Goal: Transaction & Acquisition: Register for event/course

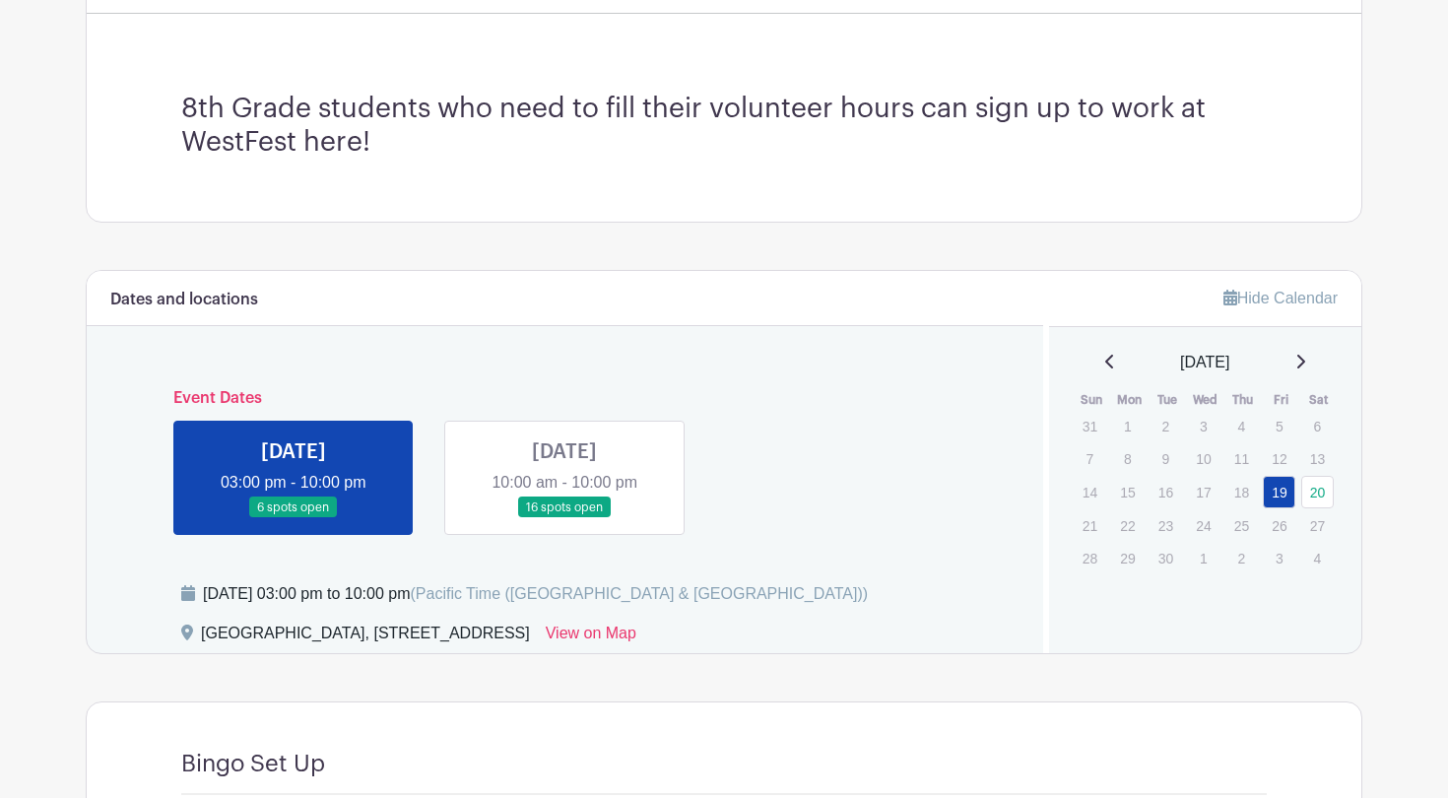
scroll to position [527, 0]
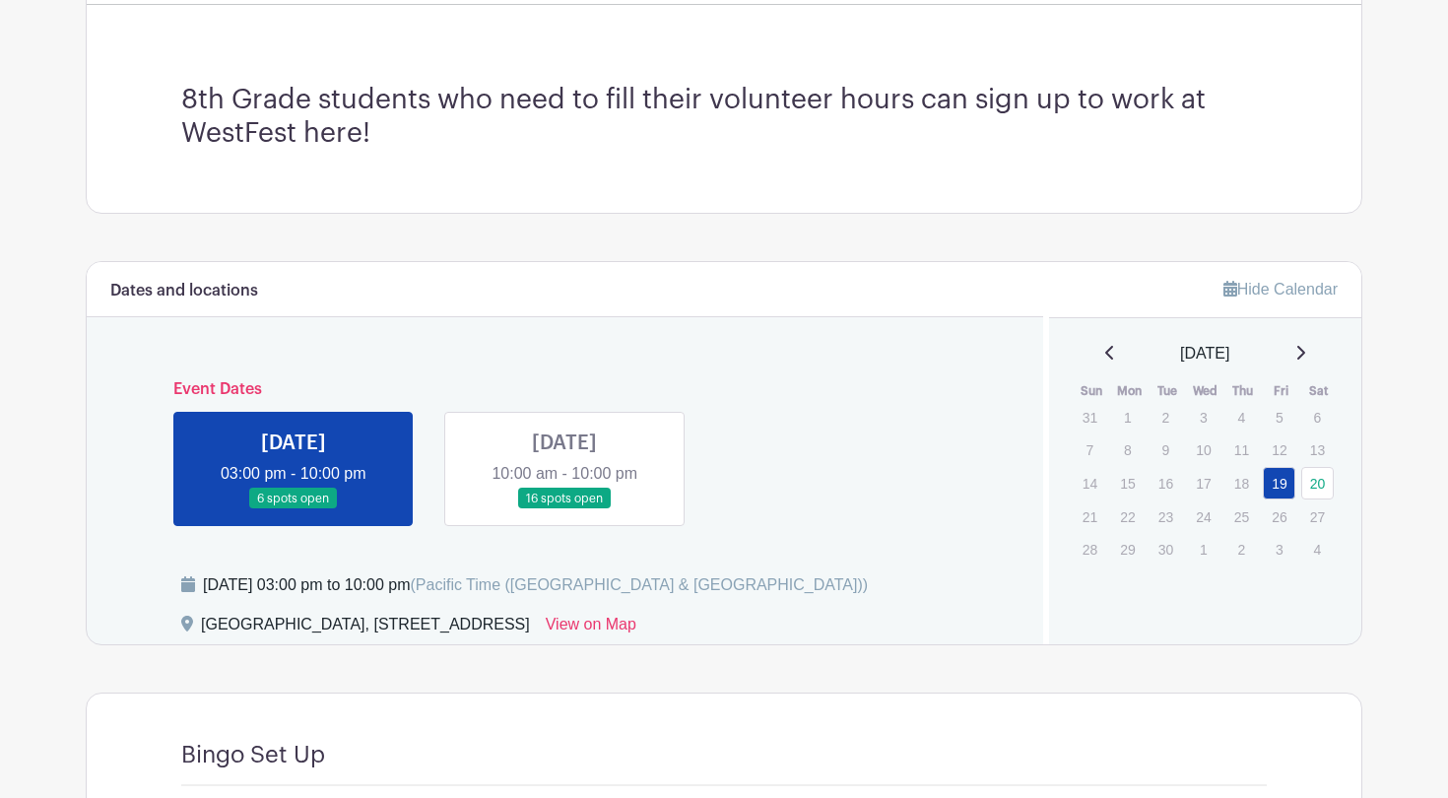
click at [564, 509] on link at bounding box center [564, 509] width 0 height 0
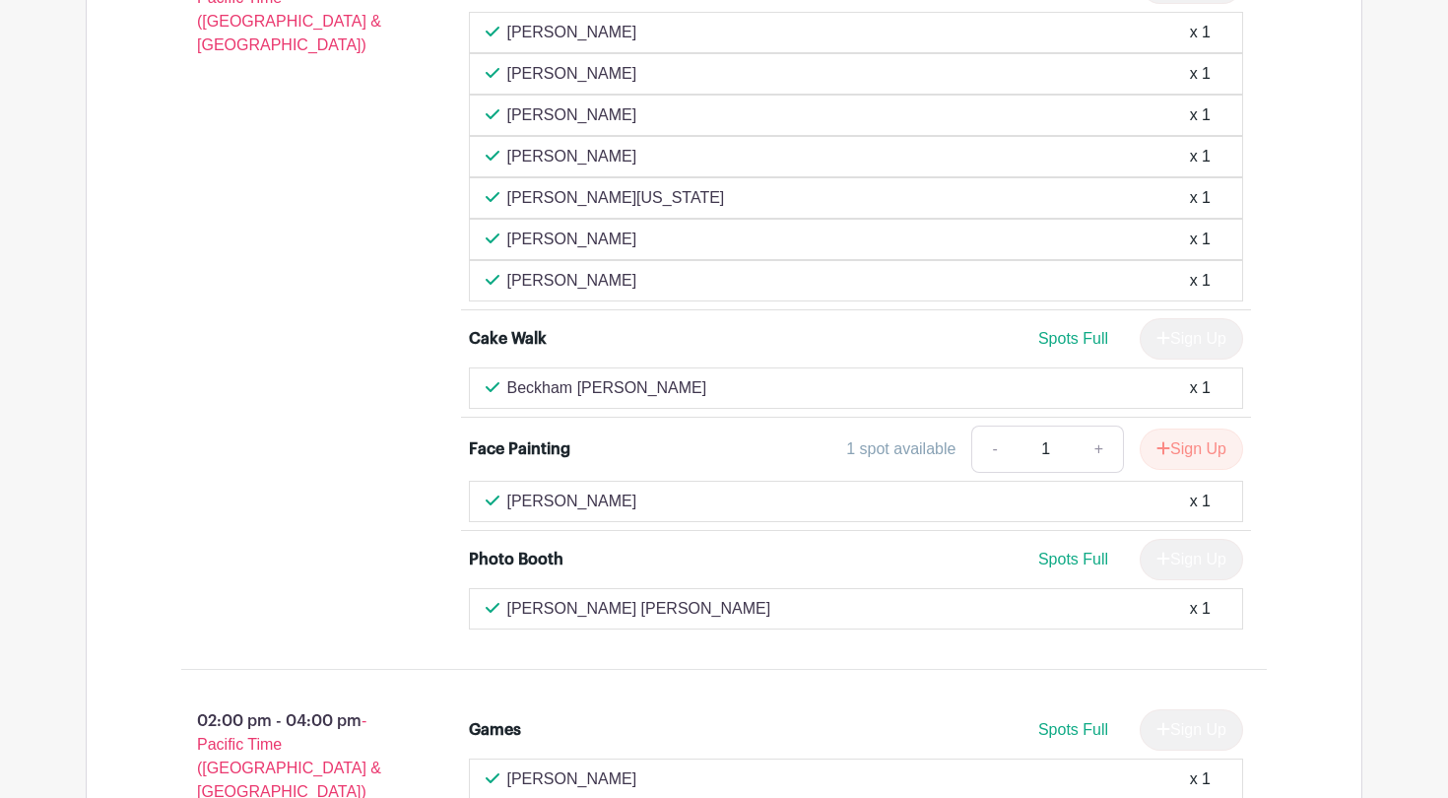
scroll to position [2194, 0]
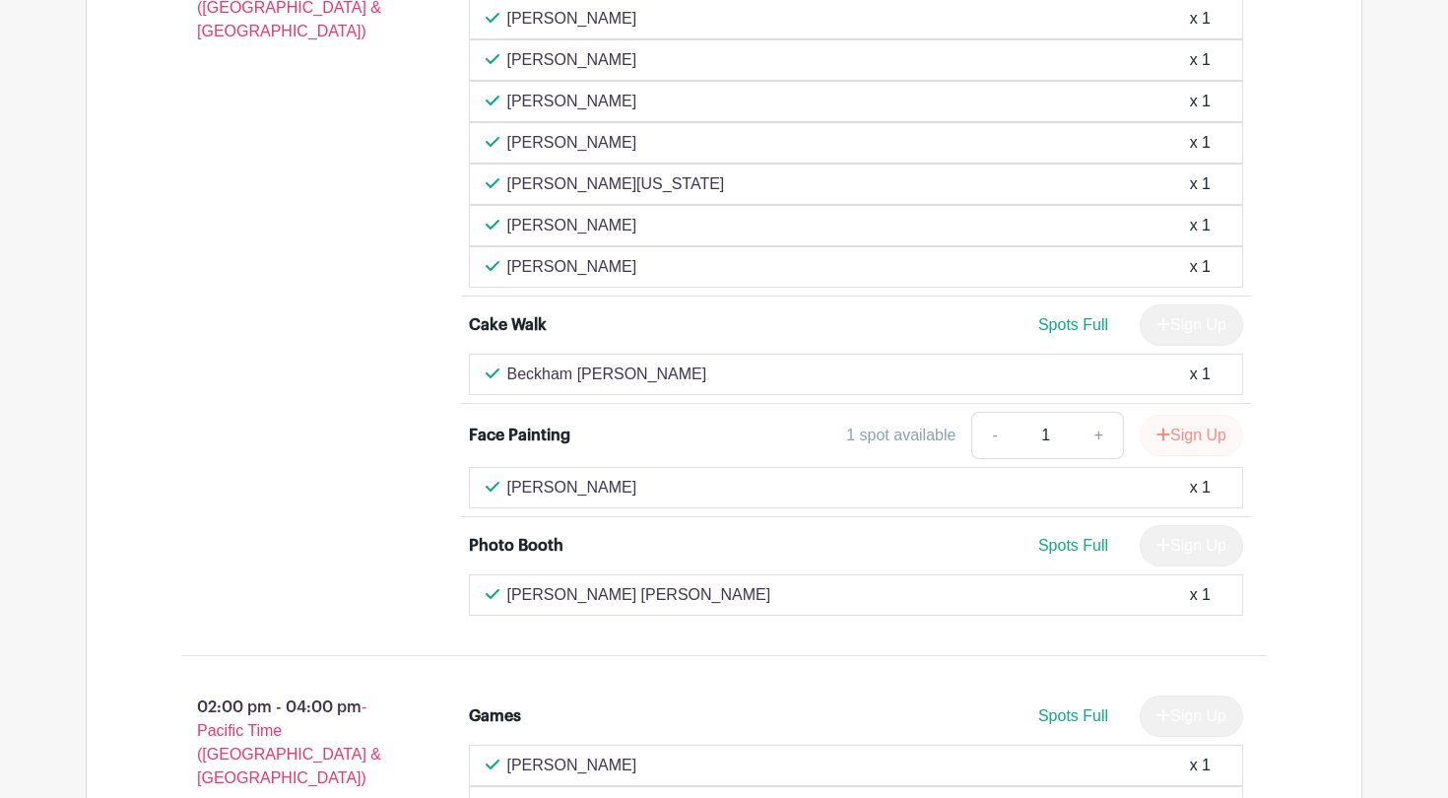
click at [1162, 431] on icon "submit" at bounding box center [1163, 435] width 14 height 16
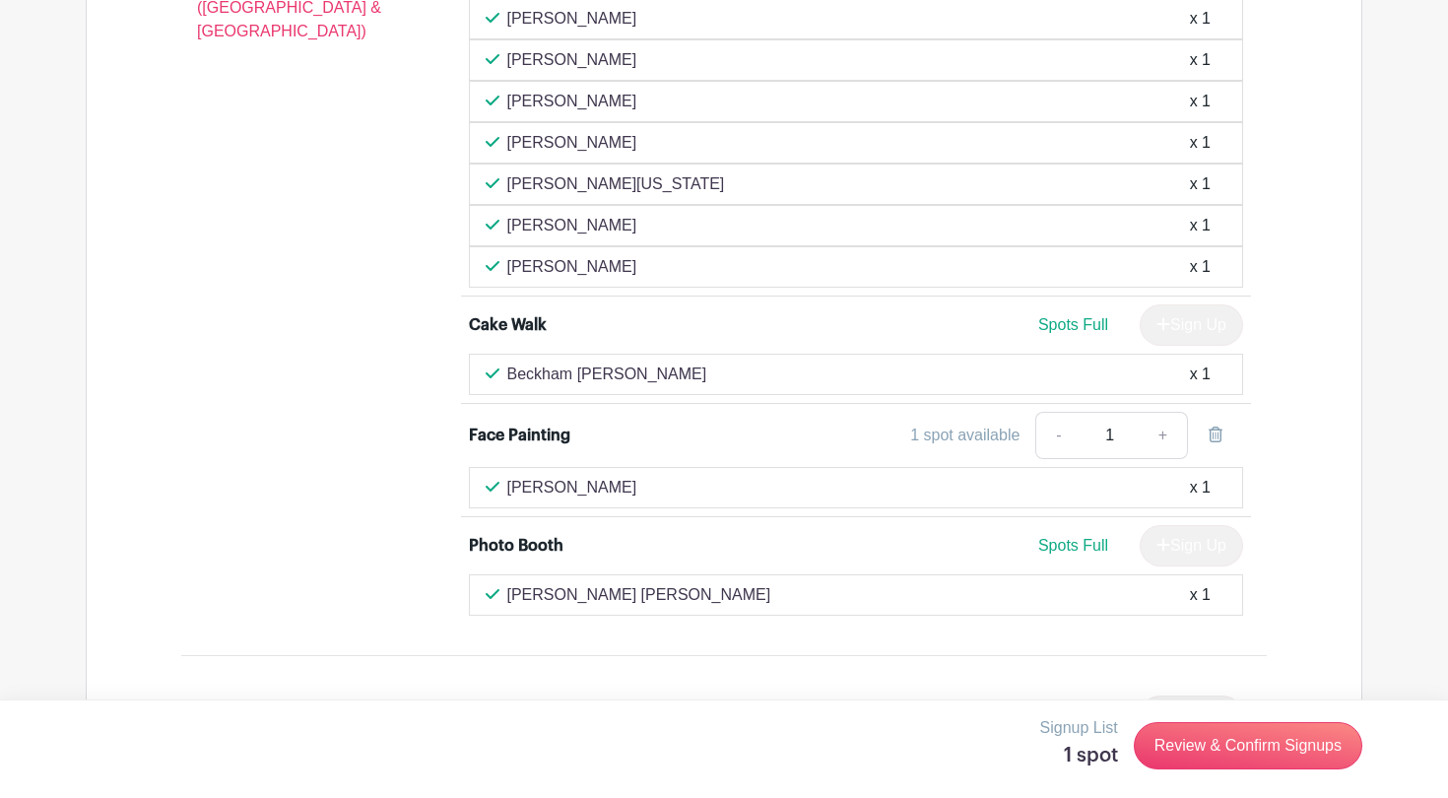
click at [996, 438] on div "1 spot available" at bounding box center [964, 436] width 109 height 24
click at [901, 430] on div "1 spot available - 1 +" at bounding box center [952, 435] width 581 height 47
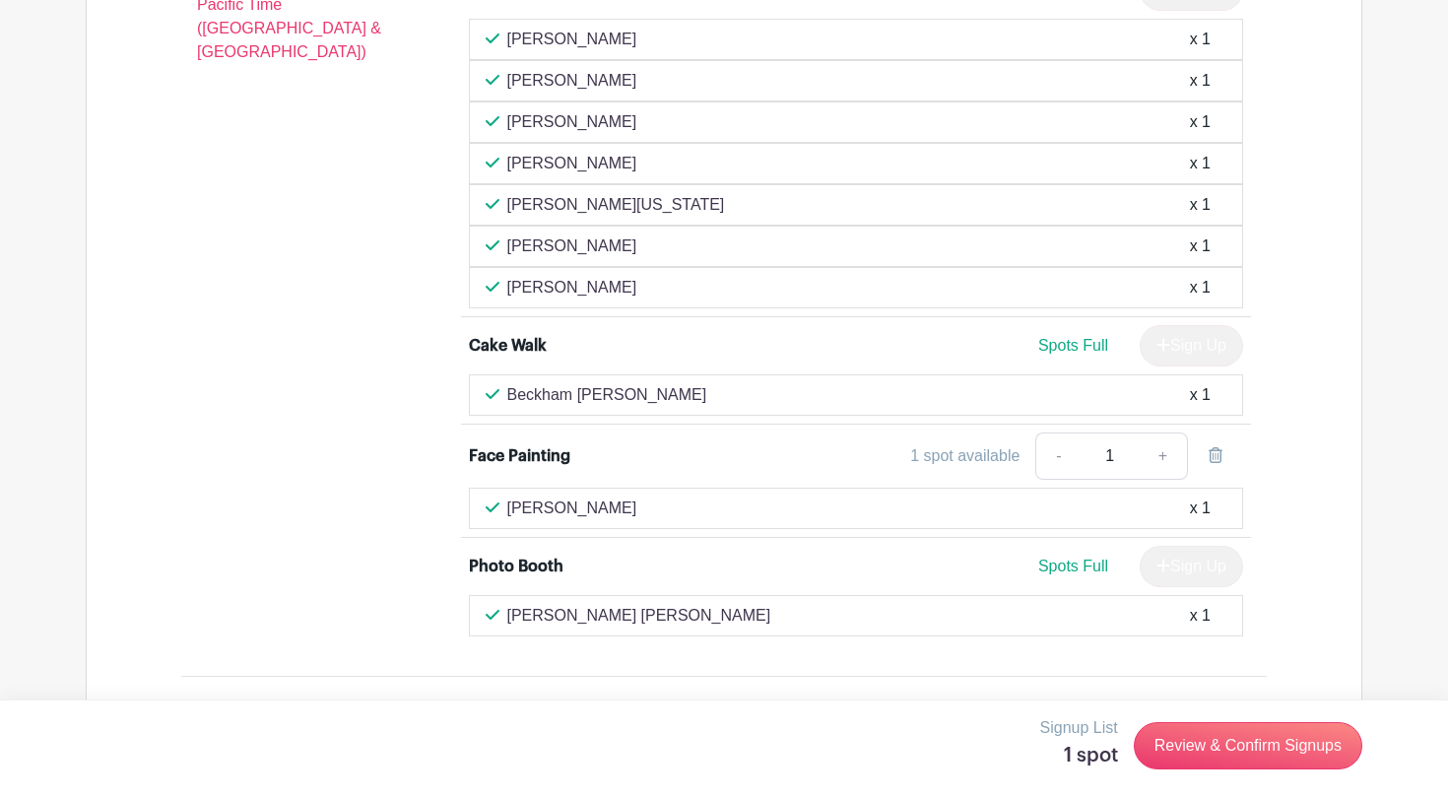
scroll to position [2180, 0]
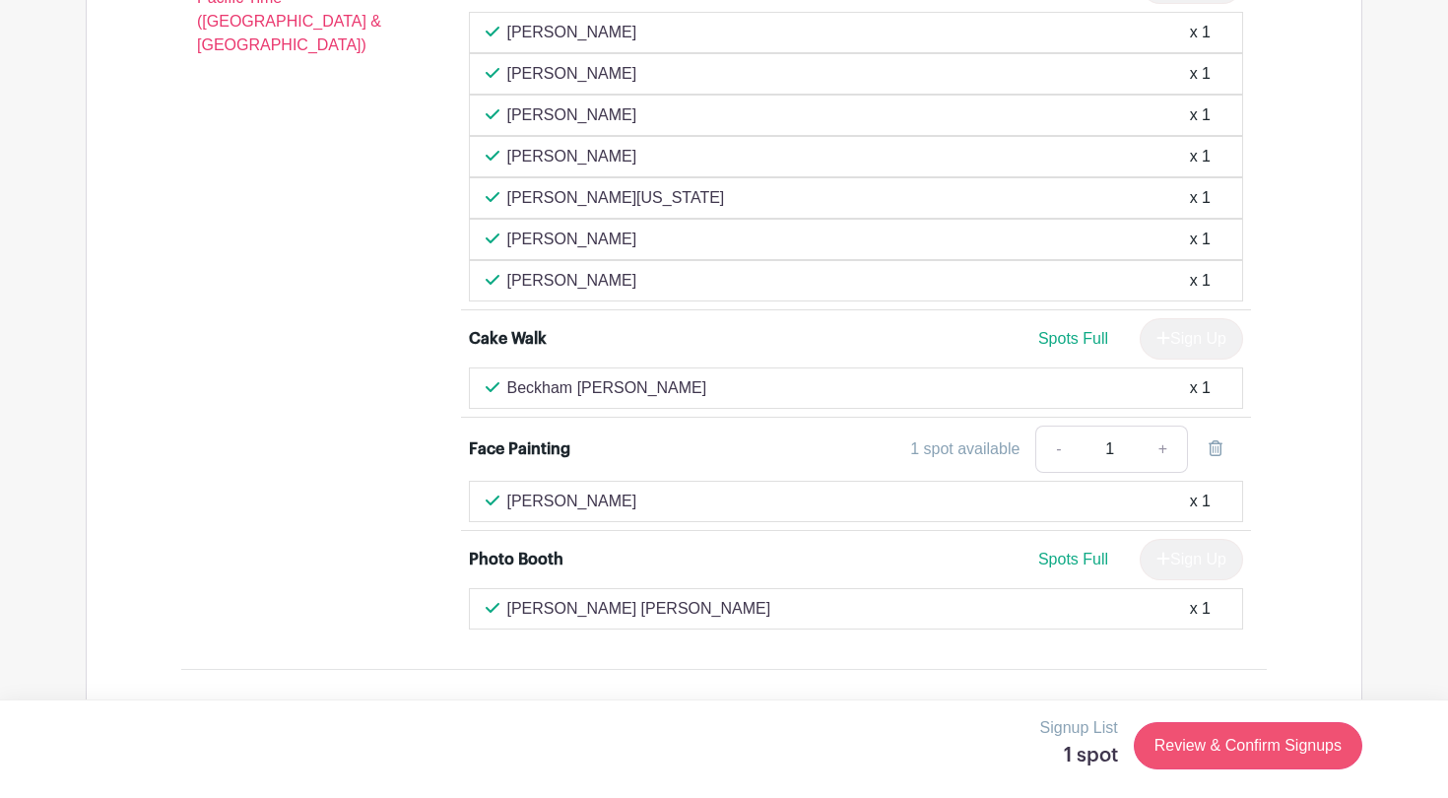
click at [1180, 749] on link "Review & Confirm Signups" at bounding box center [1248, 745] width 229 height 47
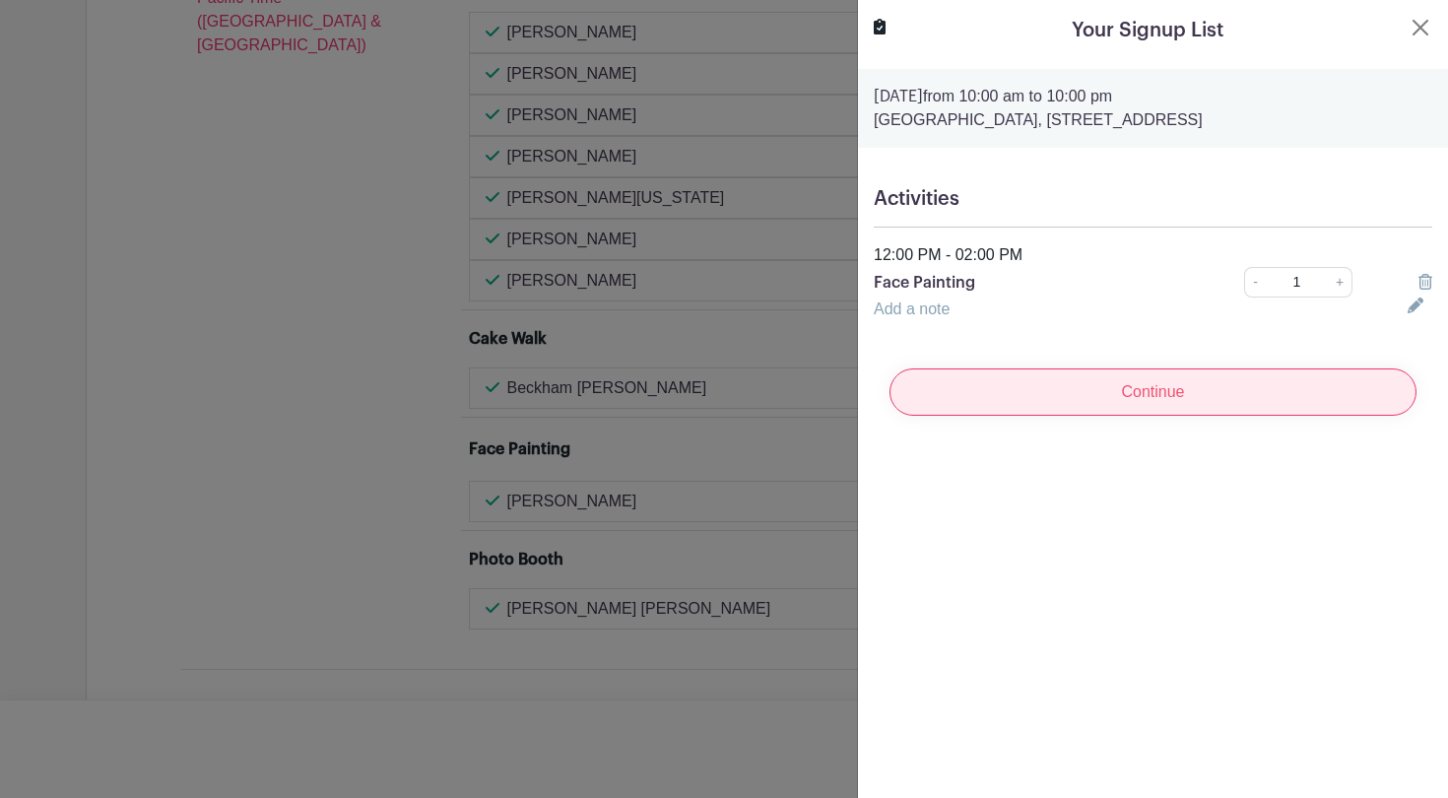
click at [1081, 389] on input "Continue" at bounding box center [1152, 391] width 527 height 47
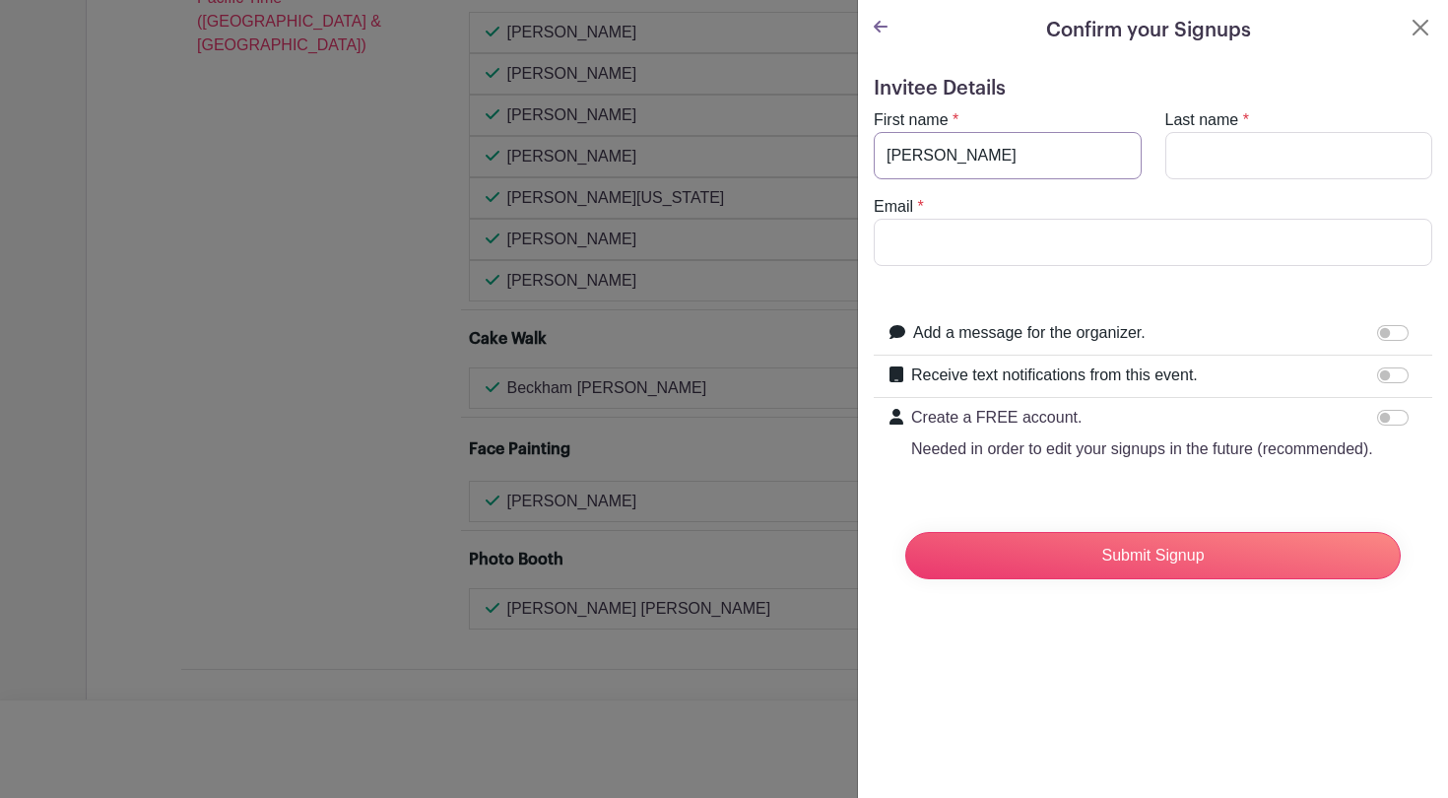
type input "Nona"
type input "Anderson"
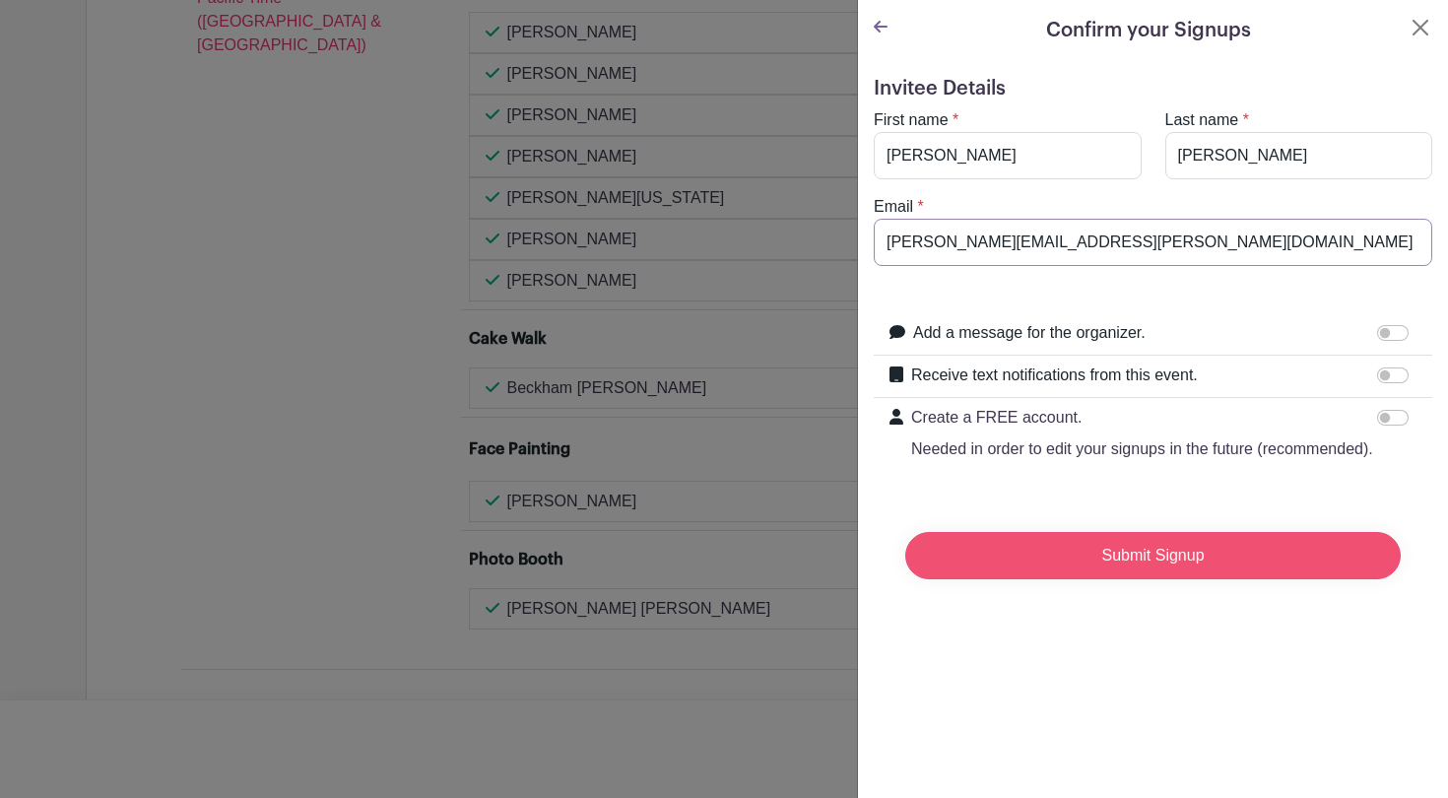
type input "kress.justin@gmail.com"
click at [1108, 553] on input "Submit Signup" at bounding box center [1152, 555] width 495 height 47
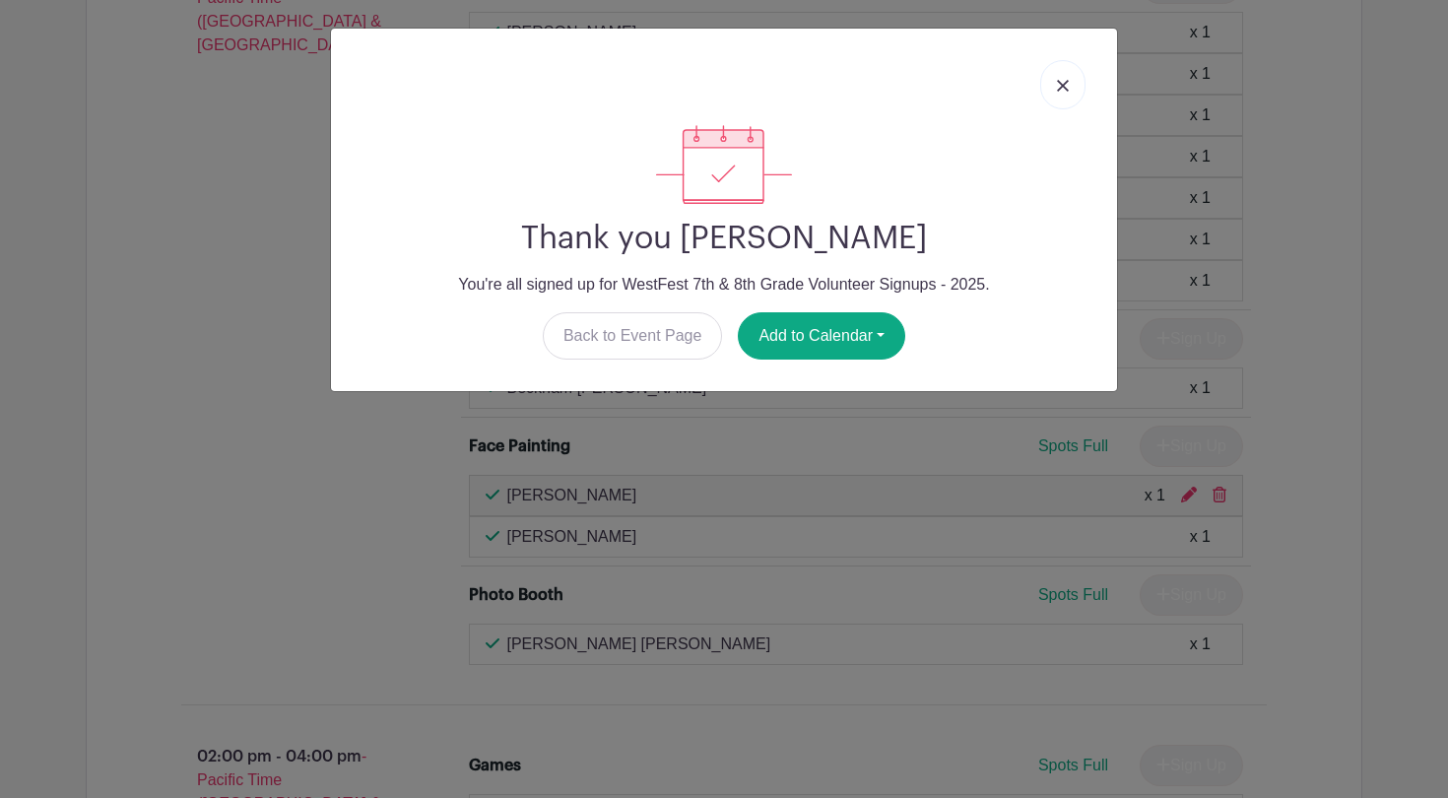
click at [1063, 86] on img at bounding box center [1063, 86] width 12 height 12
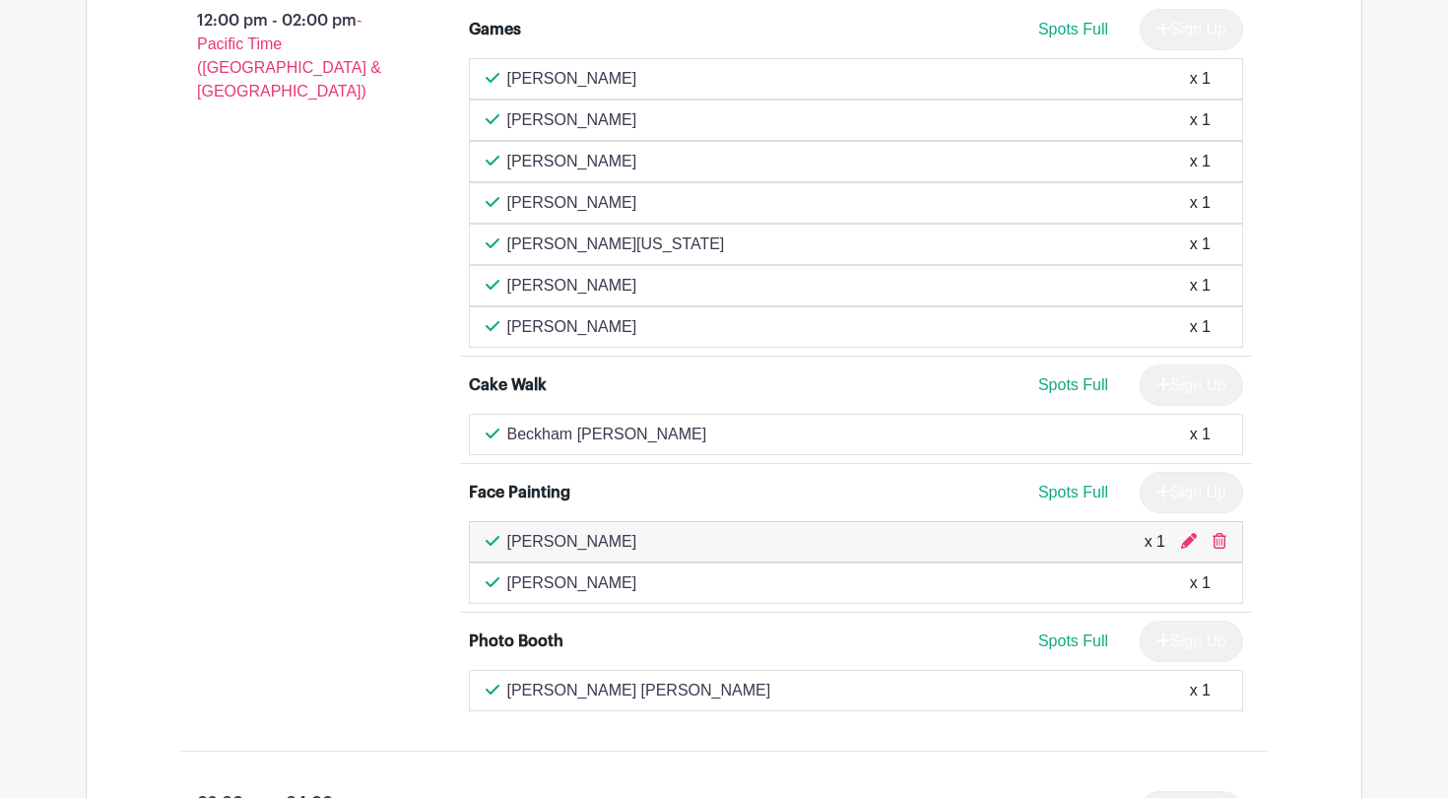
scroll to position [2137, 0]
